Goal: Task Accomplishment & Management: Complete application form

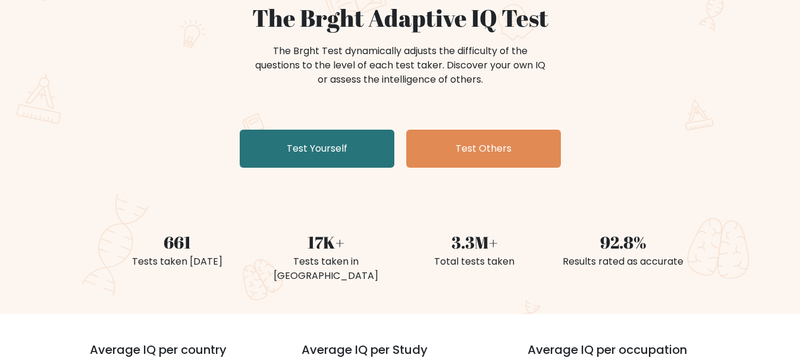
scroll to position [178, 0]
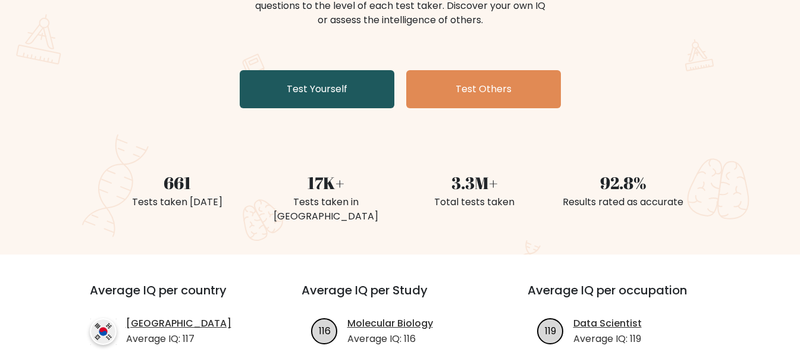
click at [350, 100] on link "Test Yourself" at bounding box center [317, 89] width 155 height 38
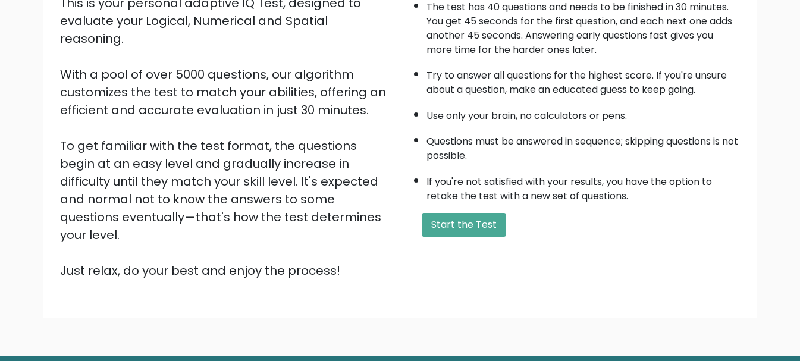
scroll to position [178, 0]
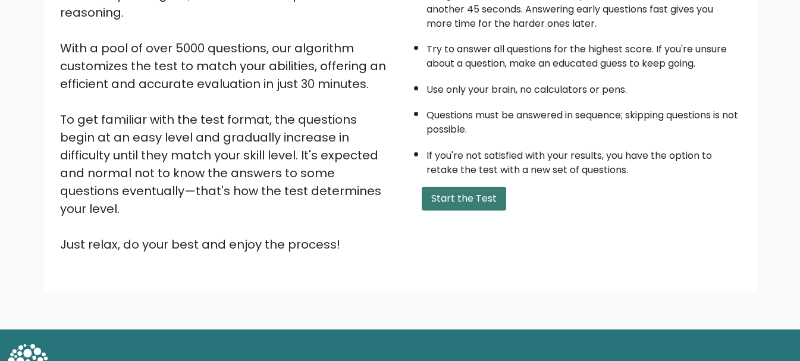
click at [486, 199] on button "Start the Test" at bounding box center [464, 199] width 84 height 24
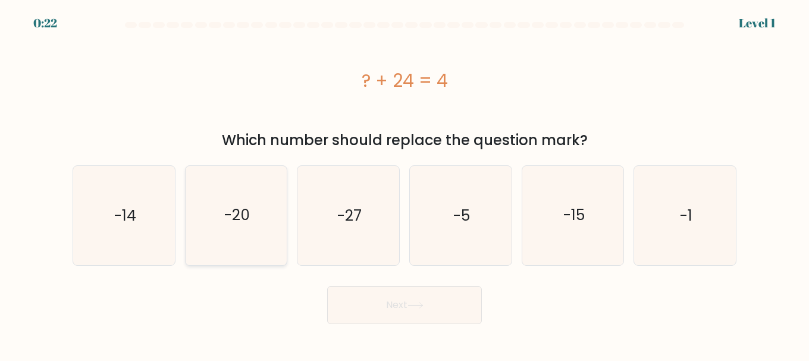
click at [257, 217] on icon "-20" at bounding box center [236, 215] width 99 height 99
click at [405, 184] on input "b. -20" at bounding box center [405, 182] width 1 height 3
radio input "true"
click at [396, 295] on button "Next" at bounding box center [404, 305] width 155 height 38
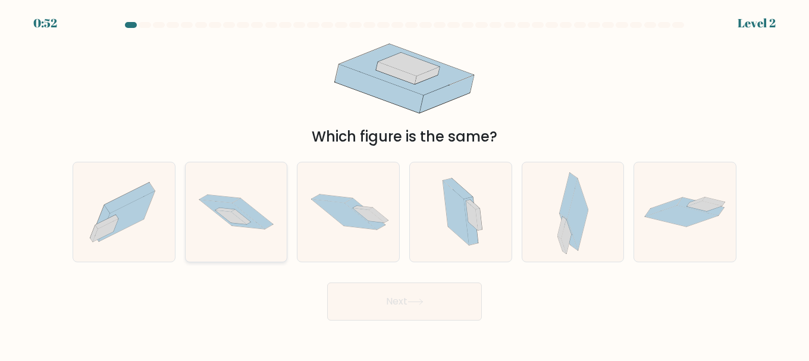
click at [238, 227] on icon at bounding box center [237, 211] width 102 height 67
click at [405, 184] on input "b." at bounding box center [405, 182] width 1 height 3
radio input "true"
click at [387, 298] on button "Next" at bounding box center [404, 302] width 155 height 38
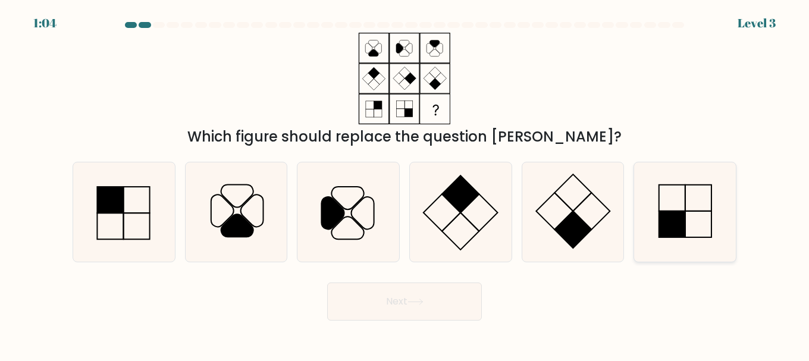
click at [690, 230] on icon at bounding box center [684, 211] width 99 height 99
click at [405, 184] on input "f." at bounding box center [405, 182] width 1 height 3
radio input "true"
click at [455, 321] on body "1:03 Level 3" at bounding box center [404, 180] width 809 height 361
click at [455, 306] on button "Next" at bounding box center [404, 302] width 155 height 38
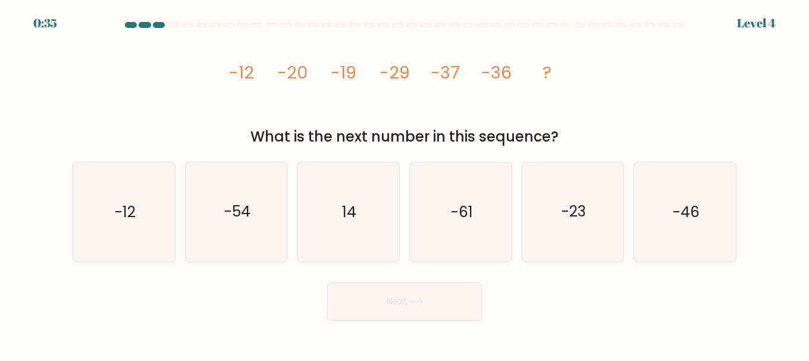
click at [393, 114] on icon "image/svg+xml -12 -20 -19 -29 -37 -36 ?" at bounding box center [404, 79] width 357 height 92
drag, startPoint x: 263, startPoint y: 52, endPoint x: 305, endPoint y: 57, distance: 42.4
click at [305, 57] on icon "image/svg+xml -12 -20 -19 -29 -37 -36 ?" at bounding box center [404, 79] width 357 height 92
click at [346, 115] on icon "image/svg+xml -12 -20 -19 -29 -37 -36 ?" at bounding box center [404, 79] width 357 height 92
click at [446, 92] on icon "image/svg+xml -12 -20 -19 -29 -37 -36 ?" at bounding box center [404, 79] width 357 height 92
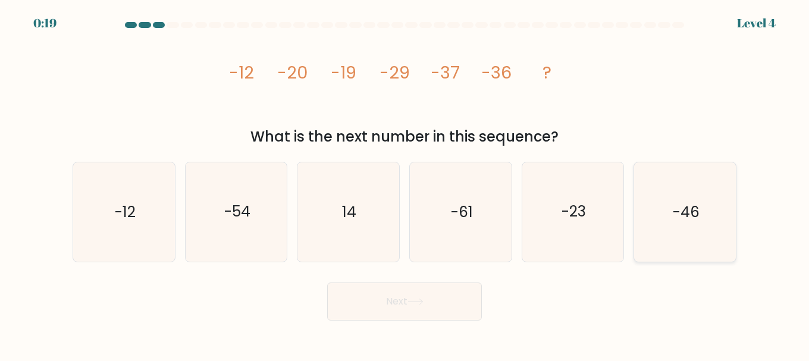
click at [693, 200] on icon "-46" at bounding box center [684, 211] width 99 height 99
click at [405, 184] on input "f. -46" at bounding box center [405, 182] width 1 height 3
radio input "true"
click at [440, 304] on button "Next" at bounding box center [404, 302] width 155 height 38
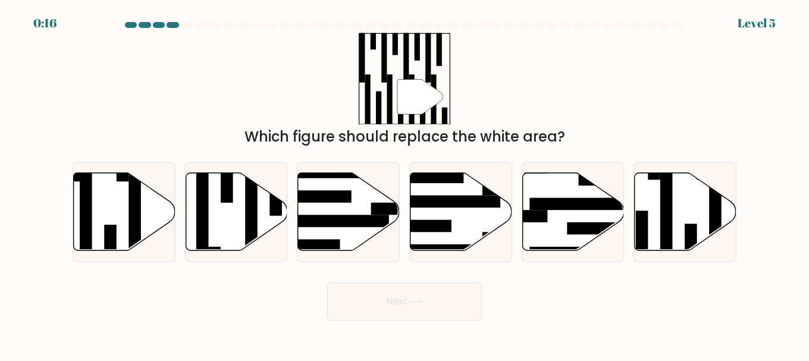
click at [440, 304] on button "Next" at bounding box center [404, 302] width 155 height 38
click at [584, 70] on div "" Which figure should replace the white area?" at bounding box center [404, 90] width 678 height 115
click at [683, 228] on icon at bounding box center [686, 212] width 102 height 78
click at [405, 184] on input "f." at bounding box center [405, 182] width 1 height 3
radio input "true"
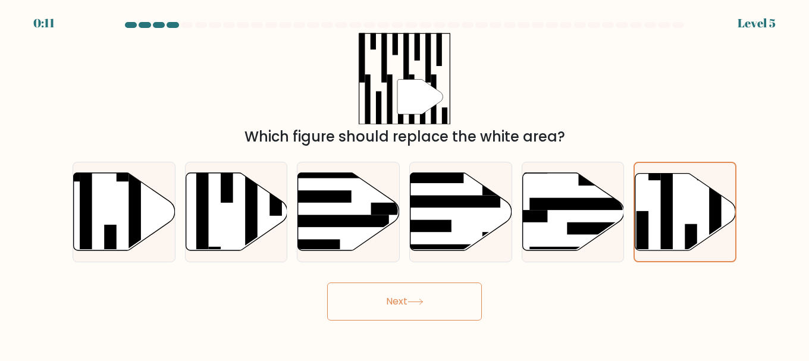
click at [444, 293] on button "Next" at bounding box center [404, 302] width 155 height 38
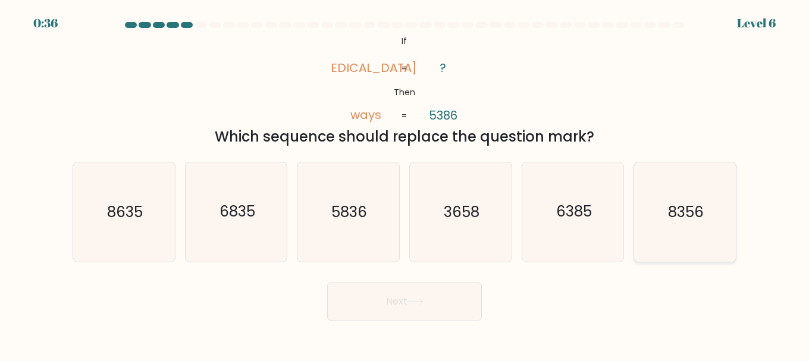
click at [721, 224] on icon "8356" at bounding box center [684, 211] width 99 height 99
click at [405, 184] on input "f. 8356" at bounding box center [405, 182] width 1 height 3
radio input "true"
click at [463, 303] on button "Next" at bounding box center [404, 302] width 155 height 38
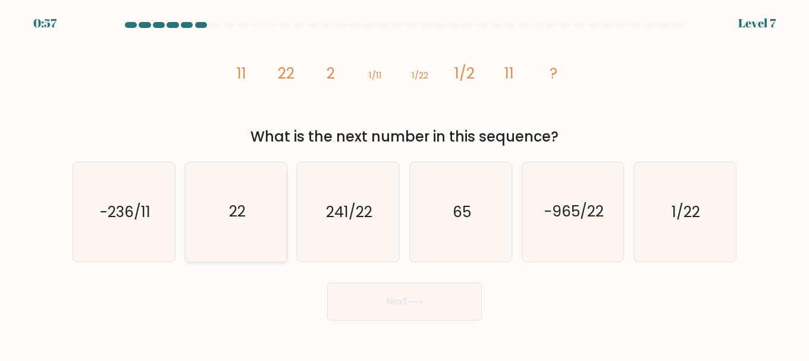
click at [236, 219] on text "22" at bounding box center [237, 212] width 17 height 21
click at [405, 184] on input "b. 22" at bounding box center [405, 182] width 1 height 3
radio input "true"
click at [435, 306] on button "Next" at bounding box center [404, 302] width 155 height 38
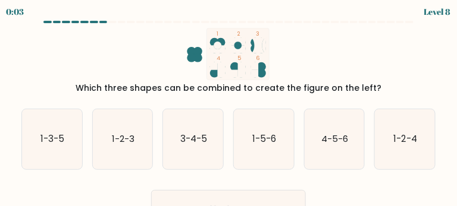
drag, startPoint x: 645, startPoint y: 2, endPoint x: 302, endPoint y: 46, distance: 345.6
click at [302, 46] on icon "1 2 3 4 5 6" at bounding box center [228, 54] width 320 height 52
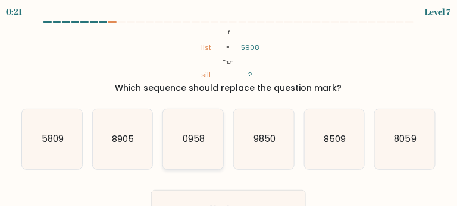
click at [191, 148] on icon "0958" at bounding box center [193, 139] width 60 height 60
click at [228, 107] on input "c. 0958" at bounding box center [228, 105] width 1 height 3
radio input "true"
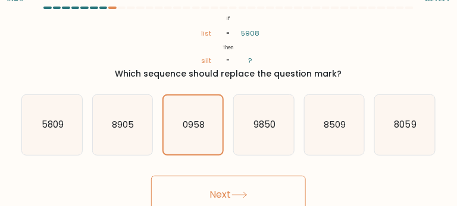
scroll to position [21, 0]
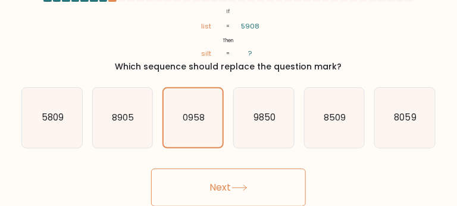
click at [232, 186] on button "Next" at bounding box center [228, 188] width 155 height 38
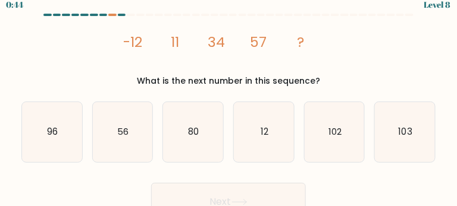
scroll to position [0, 0]
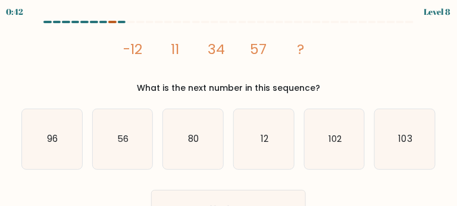
click at [114, 23] on div at bounding box center [112, 22] width 8 height 2
click at [112, 20] on div "0:42 Level 8" at bounding box center [228, 10] width 457 height 21
click at [112, 21] on div at bounding box center [112, 22] width 8 height 2
click at [102, 20] on div "0:40 Level 8" at bounding box center [228, 10] width 457 height 21
click at [115, 21] on div at bounding box center [112, 22] width 8 height 2
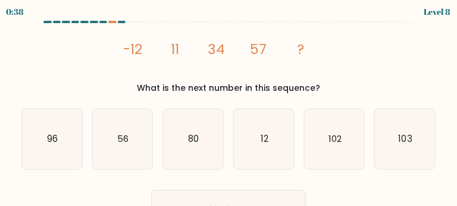
click at [123, 21] on div at bounding box center [122, 22] width 8 height 2
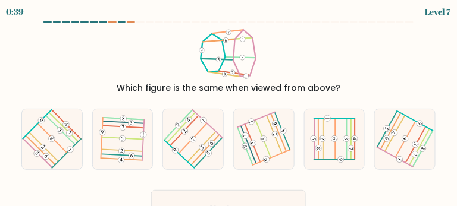
click at [352, 44] on div "Which figure is the same when viewed from above?" at bounding box center [228, 61] width 428 height 67
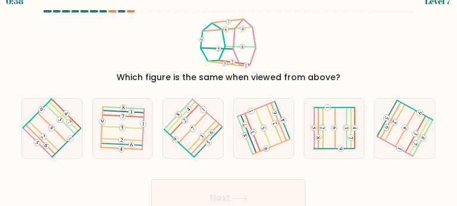
scroll to position [21, 0]
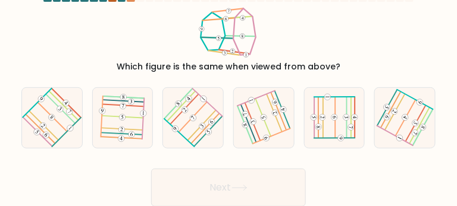
click at [112, 1] on div at bounding box center [112, 0] width 8 height 2
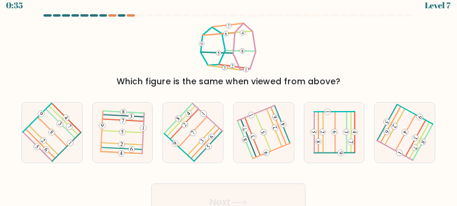
scroll to position [0, 0]
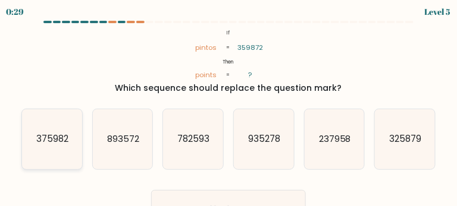
click at [52, 142] on text "375982" at bounding box center [52, 139] width 32 height 12
click at [228, 107] on input "a. 375982" at bounding box center [228, 105] width 1 height 3
radio input "true"
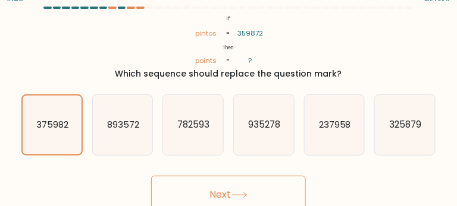
scroll to position [21, 0]
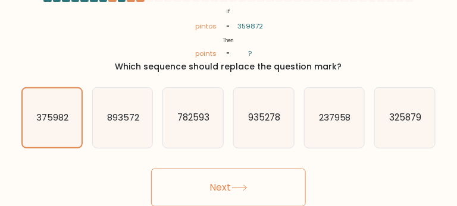
click at [242, 183] on button "Next" at bounding box center [228, 188] width 155 height 38
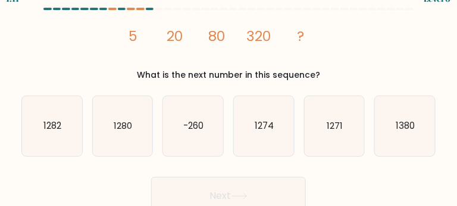
scroll to position [0, 0]
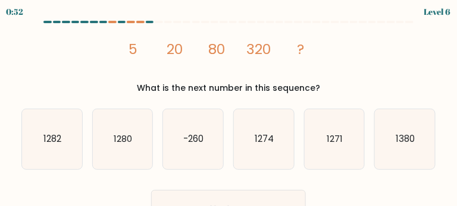
click at [146, 181] on form at bounding box center [228, 125] width 457 height 208
click at [132, 145] on text "1280" at bounding box center [123, 139] width 18 height 12
click at [228, 107] on input "b. 1280" at bounding box center [228, 105] width 1 height 3
radio input "true"
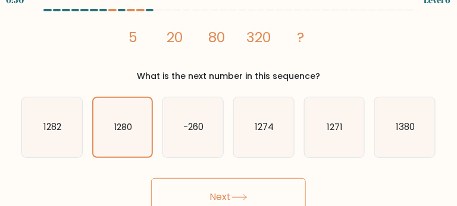
scroll to position [21, 0]
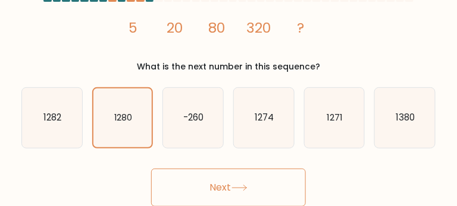
click at [212, 187] on button "Next" at bounding box center [228, 188] width 155 height 38
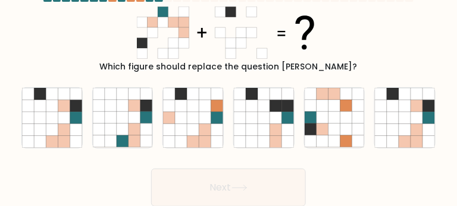
scroll to position [0, 0]
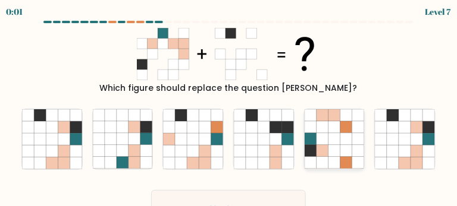
click at [323, 148] on icon at bounding box center [323, 152] width 12 height 12
click at [229, 107] on input "e." at bounding box center [228, 105] width 1 height 3
radio input "true"
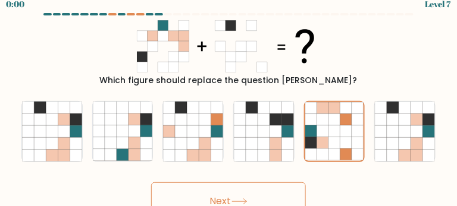
scroll to position [21, 0]
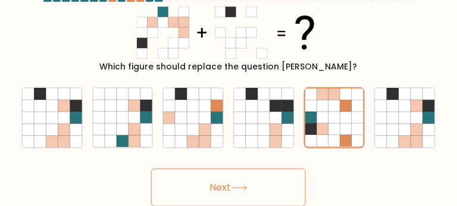
click at [243, 183] on button "Next" at bounding box center [228, 188] width 155 height 38
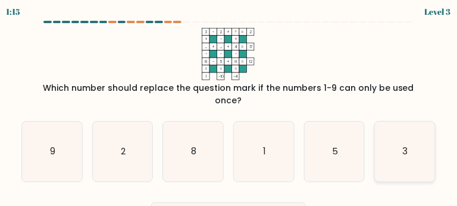
click at [415, 141] on icon "3" at bounding box center [405, 152] width 60 height 60
click at [229, 107] on input "f. 3" at bounding box center [228, 105] width 1 height 3
radio input "true"
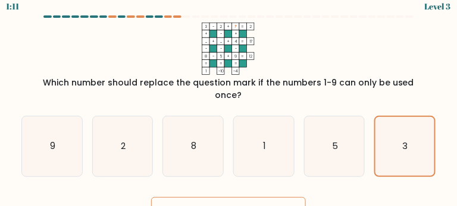
scroll to position [21, 0]
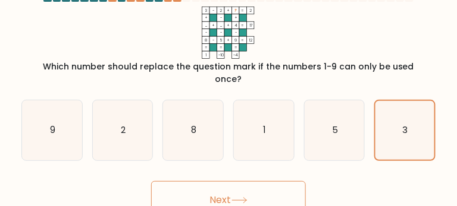
click at [245, 198] on icon at bounding box center [239, 201] width 16 height 7
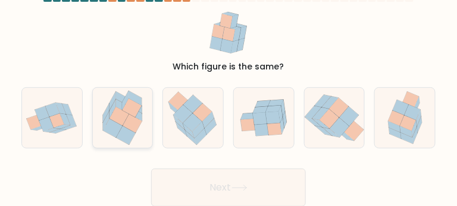
click at [125, 129] on icon at bounding box center [125, 135] width 19 height 18
click at [228, 85] on input "b." at bounding box center [228, 83] width 1 height 3
radio input "true"
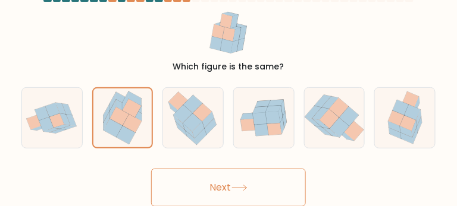
click at [195, 184] on button "Next" at bounding box center [228, 188] width 155 height 38
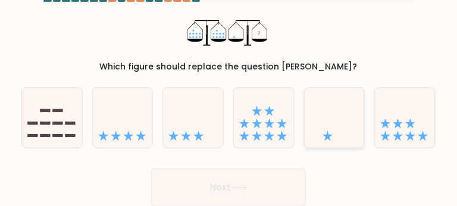
click at [336, 130] on icon at bounding box center [335, 117] width 60 height 49
click at [229, 85] on input "e." at bounding box center [228, 83] width 1 height 3
radio input "true"
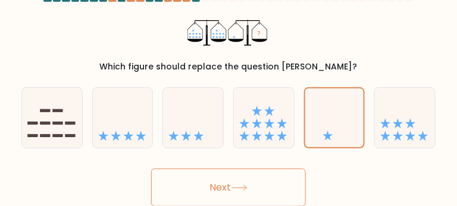
click at [229, 189] on button "Next" at bounding box center [228, 188] width 155 height 38
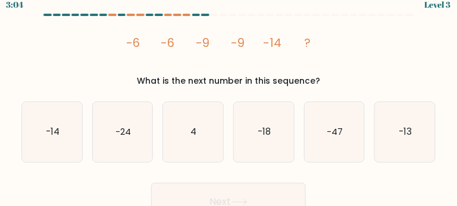
scroll to position [0, 0]
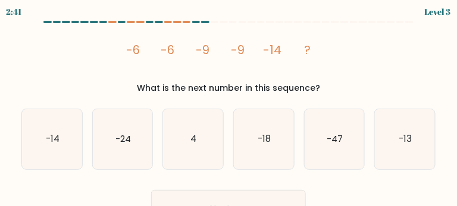
click at [137, 51] on tspan "-6" at bounding box center [133, 50] width 14 height 17
click at [209, 71] on icon "image/svg+xml -6 -6 -9 -9 -14 ?" at bounding box center [229, 54] width 210 height 52
click at [67, 142] on icon "-14" at bounding box center [52, 139] width 60 height 60
click at [228, 107] on input "a. -14" at bounding box center [228, 105] width 1 height 3
radio input "true"
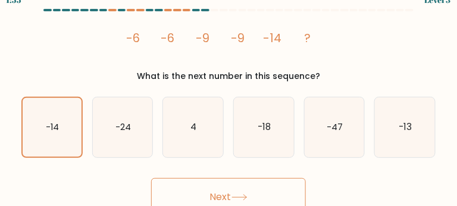
scroll to position [21, 0]
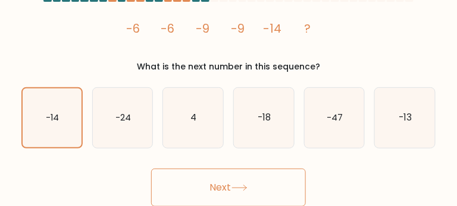
click at [212, 193] on button "Next" at bounding box center [228, 188] width 155 height 38
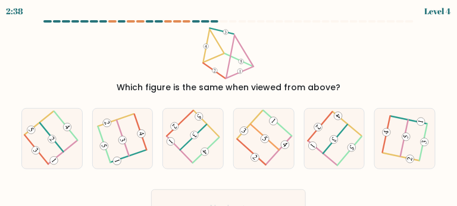
scroll to position [0, 0]
click at [347, 132] on icon at bounding box center [335, 139] width 48 height 48
click at [229, 107] on input "e." at bounding box center [228, 105] width 1 height 3
radio input "true"
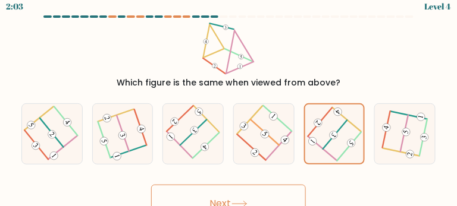
scroll to position [21, 0]
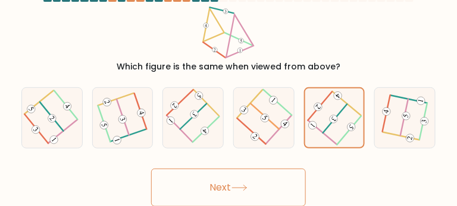
click at [250, 181] on button "Next" at bounding box center [228, 188] width 155 height 38
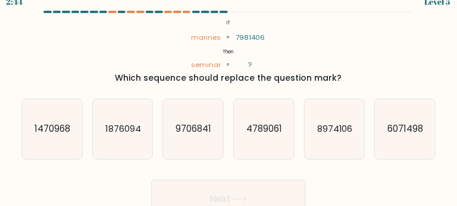
scroll to position [0, 0]
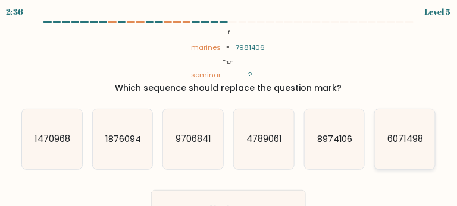
click at [402, 139] on text "6071498" at bounding box center [406, 139] width 36 height 12
click at [229, 107] on input "f. 6071498" at bounding box center [228, 105] width 1 height 3
radio input "true"
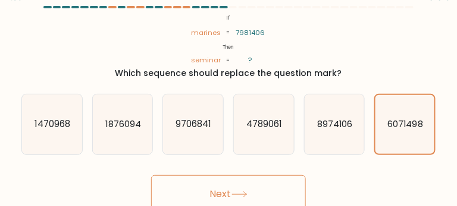
scroll to position [21, 0]
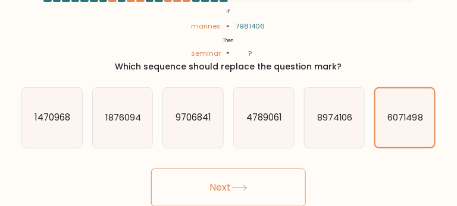
click at [218, 193] on button "Next" at bounding box center [228, 188] width 155 height 38
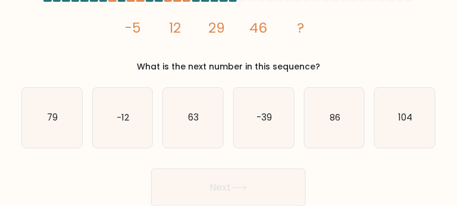
drag, startPoint x: 258, startPoint y: 182, endPoint x: 152, endPoint y: 158, distance: 108.1
click at [256, 182] on button "Next" at bounding box center [228, 188] width 155 height 38
click at [182, 124] on icon "63" at bounding box center [193, 118] width 60 height 60
click at [228, 85] on input "c. 63" at bounding box center [228, 83] width 1 height 3
radio input "true"
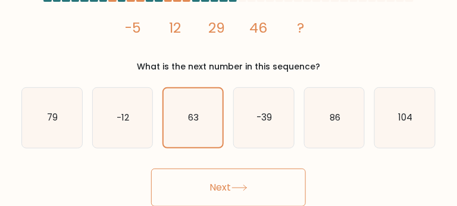
click at [243, 181] on button "Next" at bounding box center [228, 188] width 155 height 38
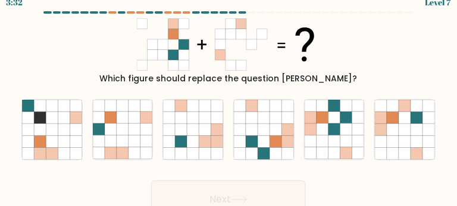
scroll to position [0, 0]
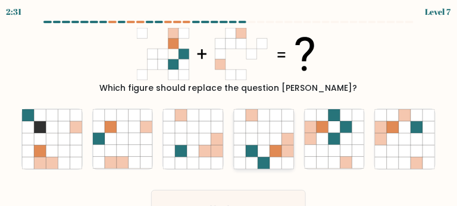
click at [270, 148] on icon at bounding box center [276, 152] width 12 height 12
click at [229, 107] on input "d." at bounding box center [228, 105] width 1 height 3
radio input "true"
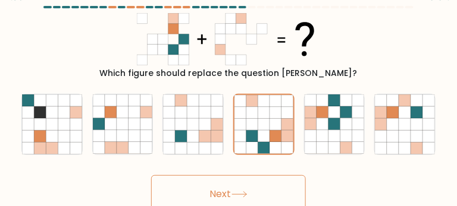
scroll to position [21, 0]
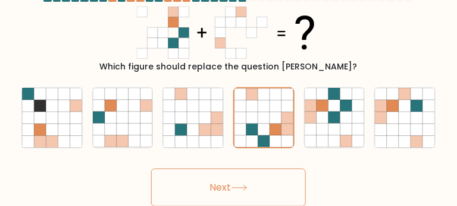
click at [227, 182] on button "Next" at bounding box center [228, 188] width 155 height 38
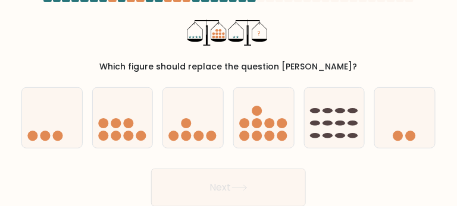
scroll to position [0, 0]
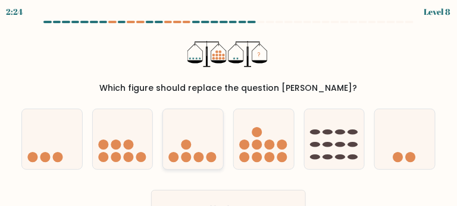
click at [193, 153] on icon at bounding box center [193, 139] width 60 height 49
click at [228, 107] on input "c." at bounding box center [228, 105] width 1 height 3
radio input "true"
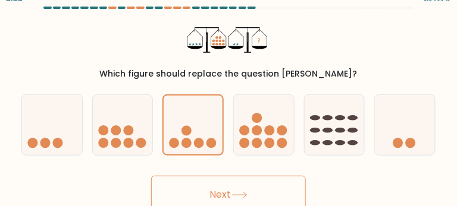
scroll to position [21, 0]
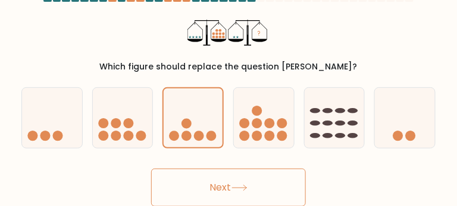
click at [228, 194] on button "Next" at bounding box center [228, 188] width 155 height 38
